Goal: Information Seeking & Learning: Learn about a topic

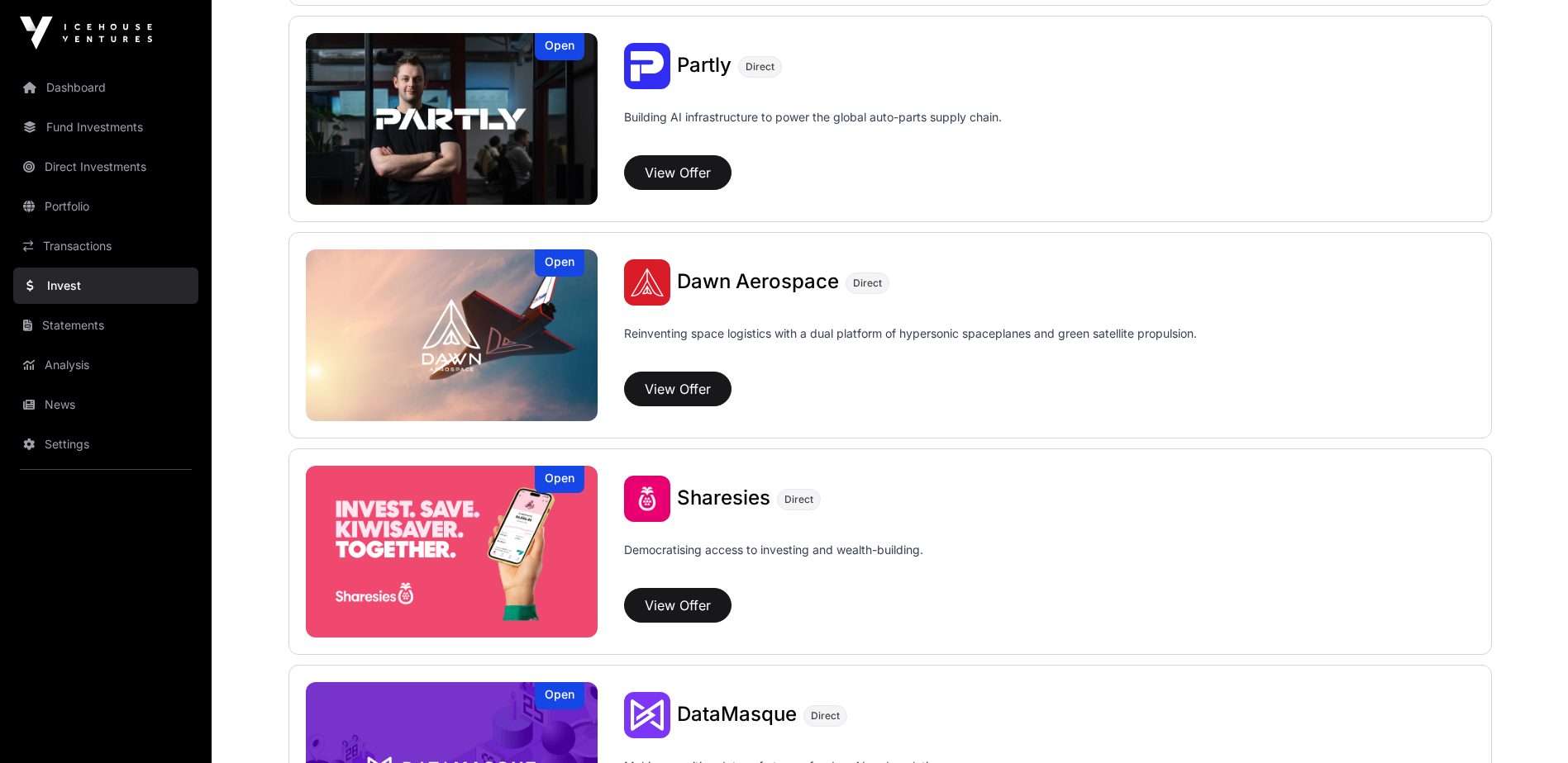
scroll to position [1818, 0]
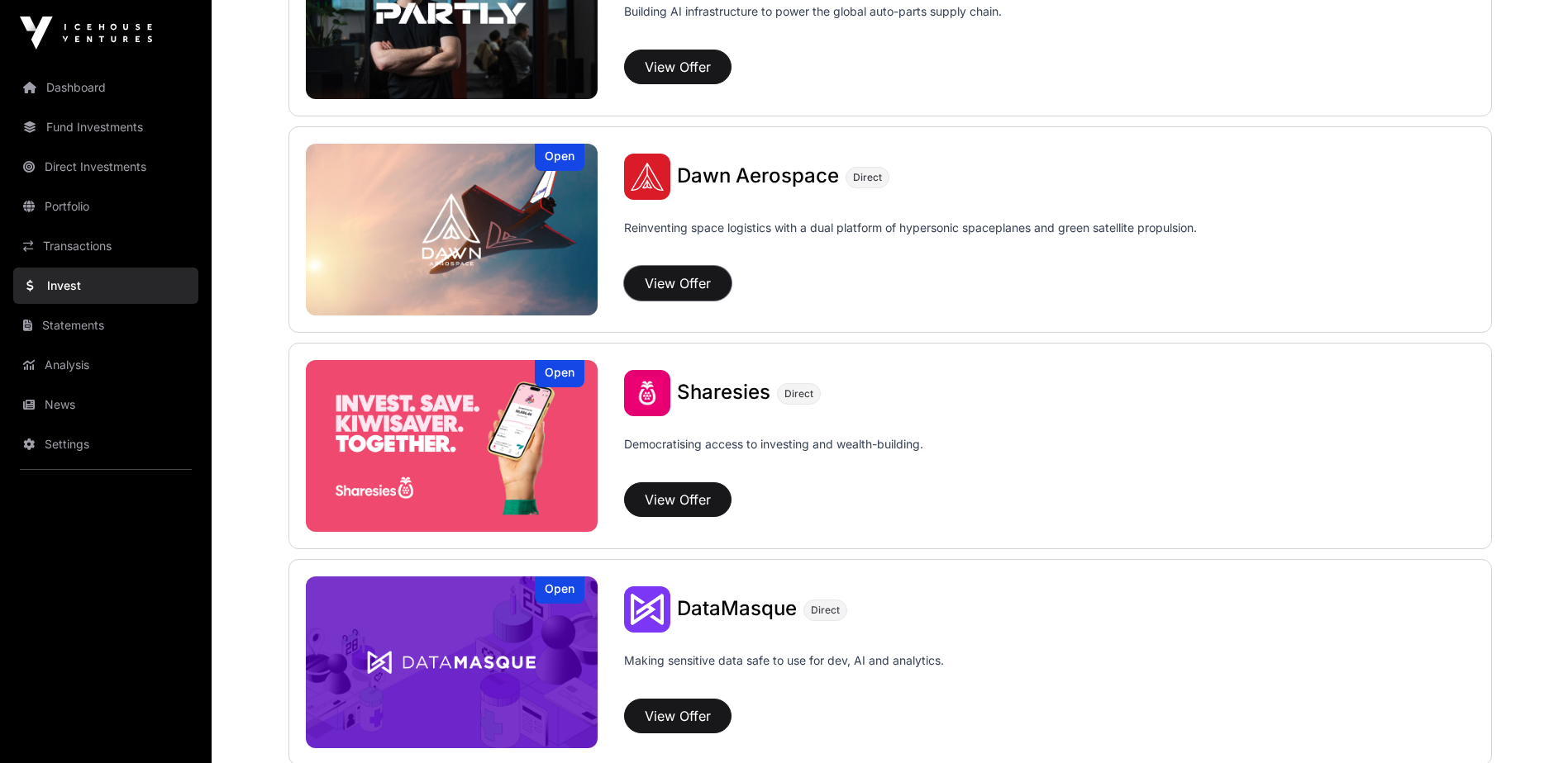
click at [669, 285] on button "View Offer" at bounding box center [678, 283] width 108 height 35
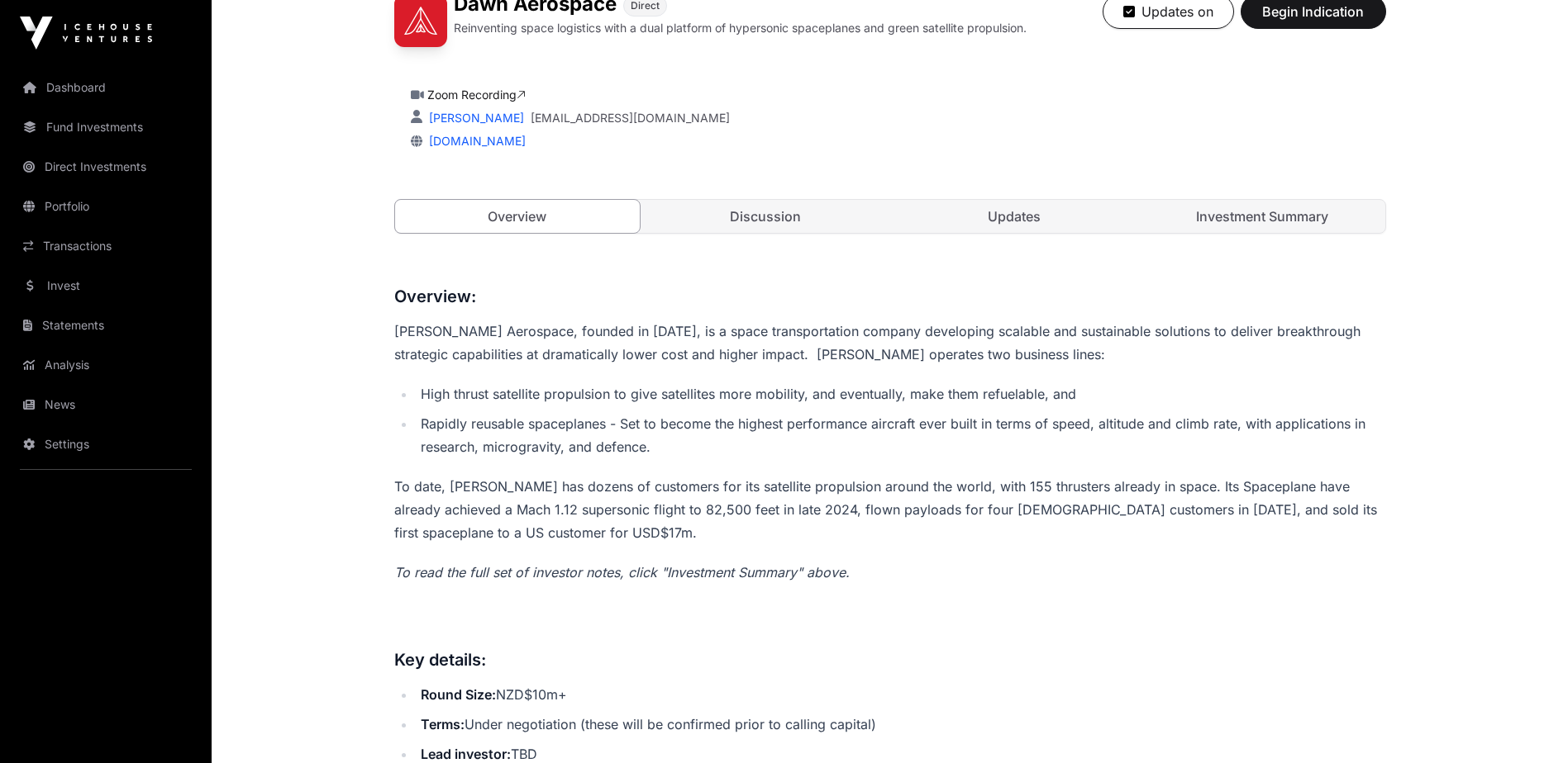
scroll to position [248, 0]
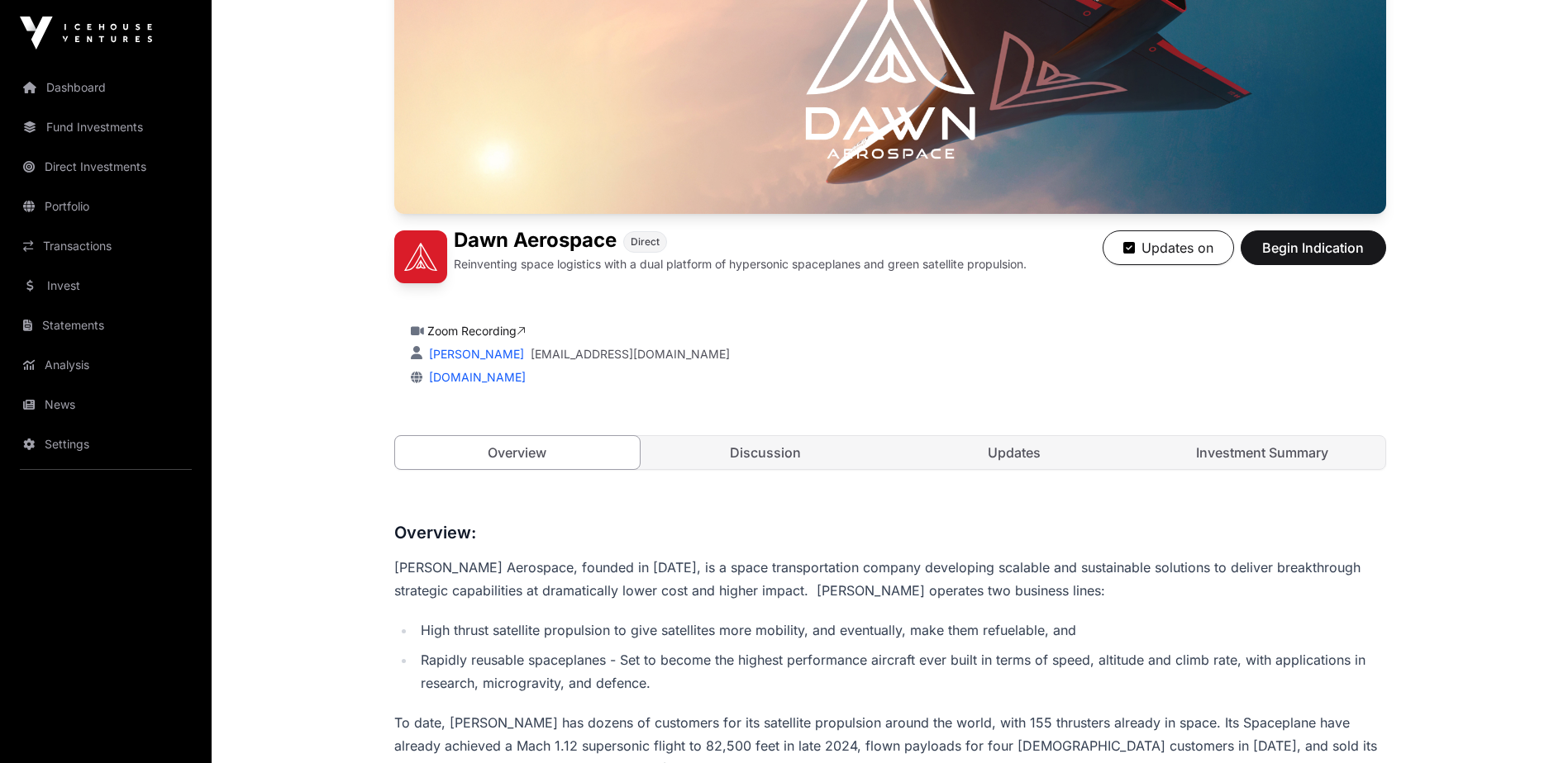
click at [780, 457] on link "Discussion" at bounding box center [765, 452] width 245 height 33
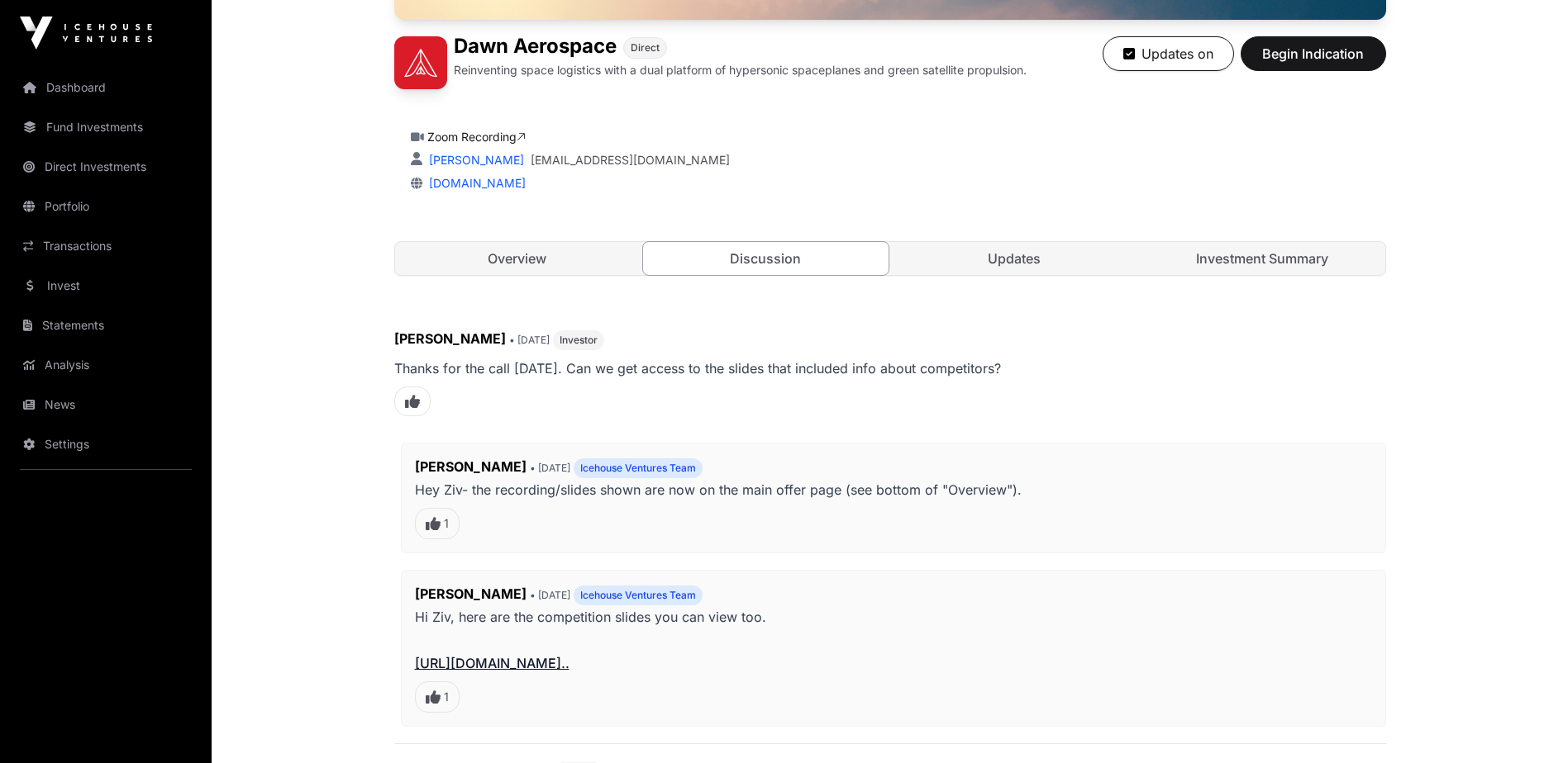
scroll to position [305, 0]
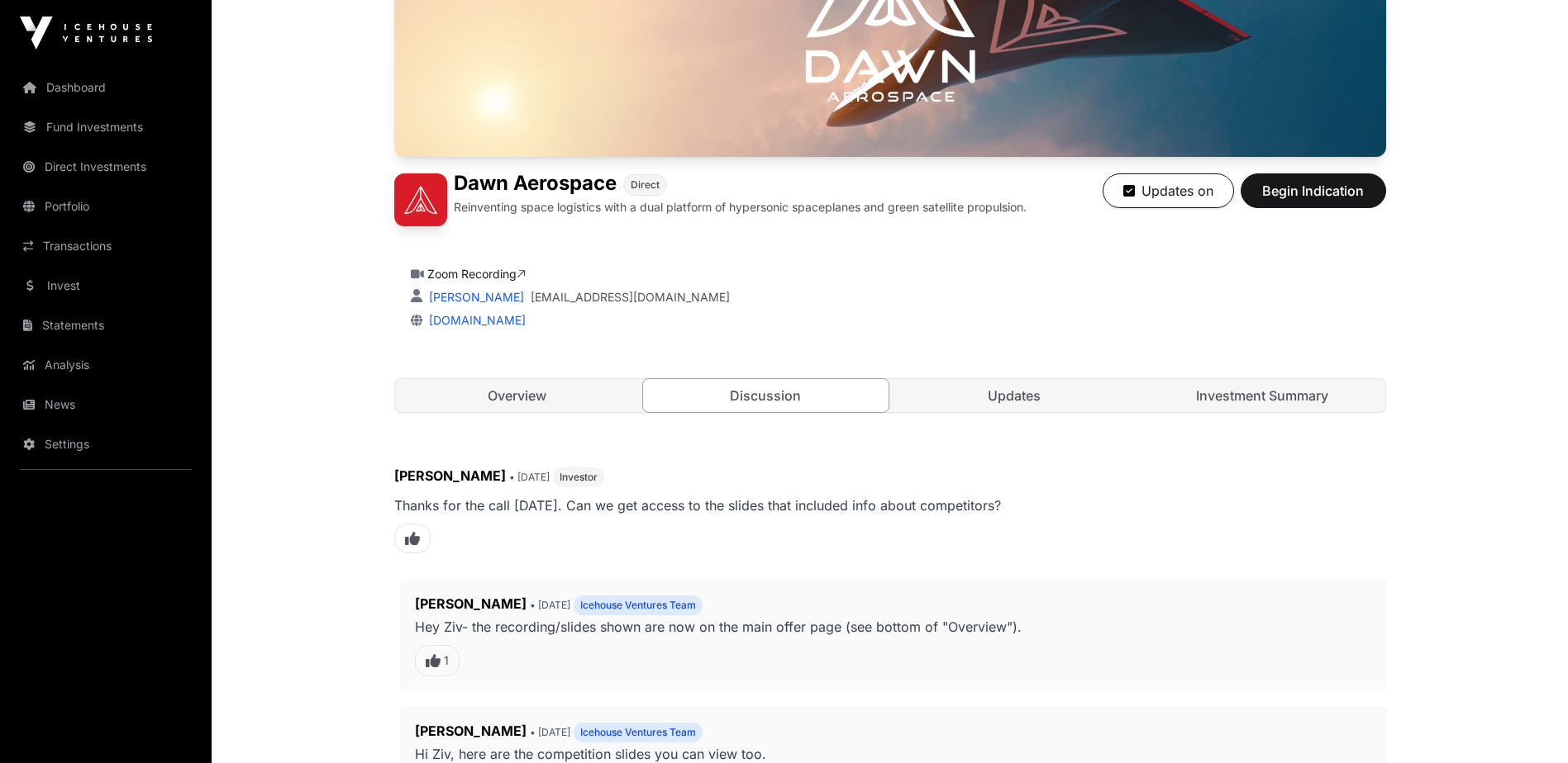
click at [1027, 399] on link "Updates" at bounding box center [1014, 395] width 245 height 33
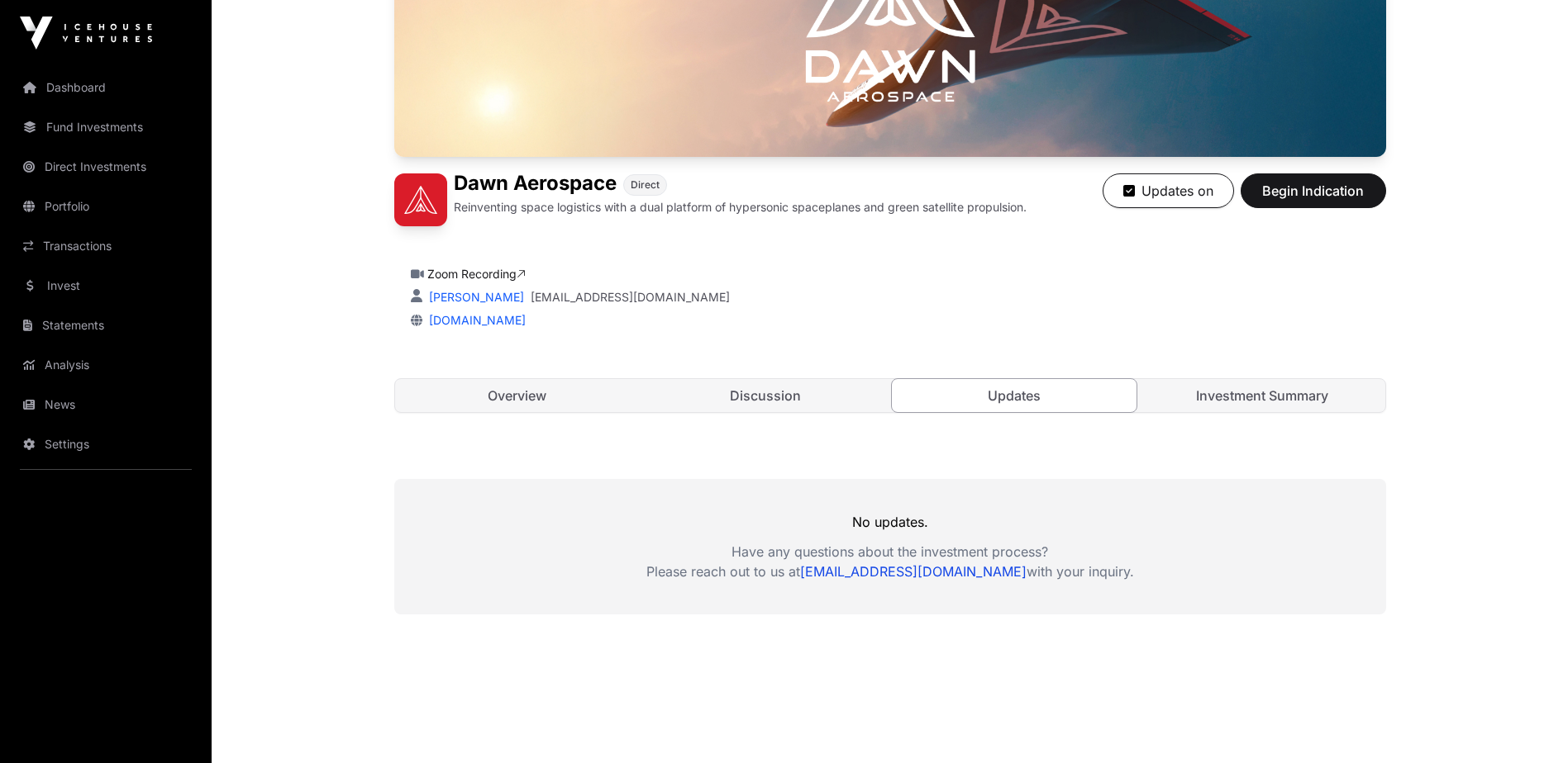
click at [1232, 402] on link "Investment Summary" at bounding box center [1262, 395] width 245 height 33
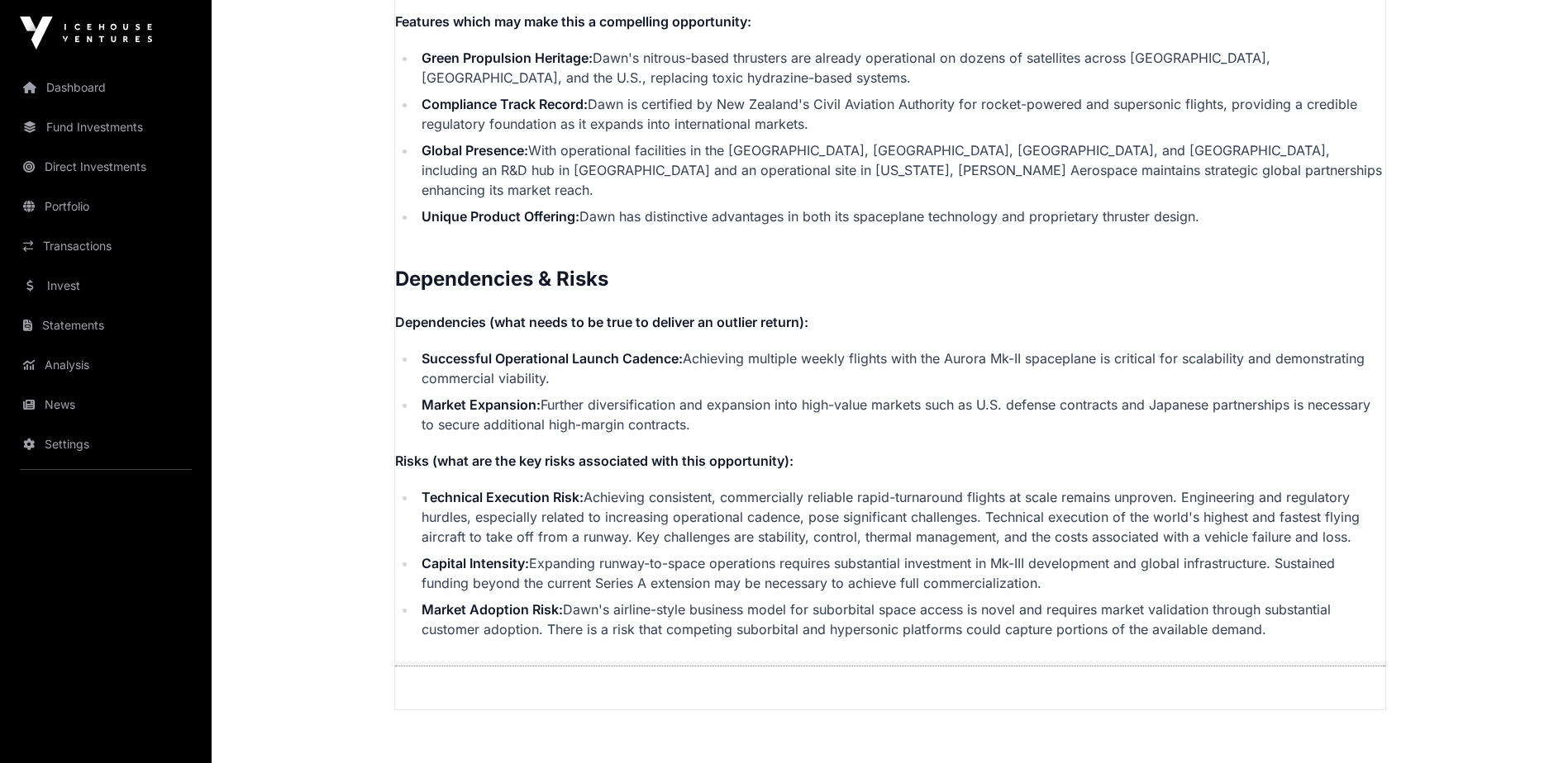
scroll to position [3626, 0]
